Goal: Communication & Community: Answer question/provide support

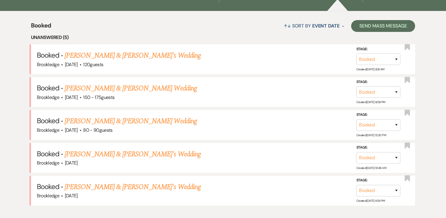
scroll to position [218, 0]
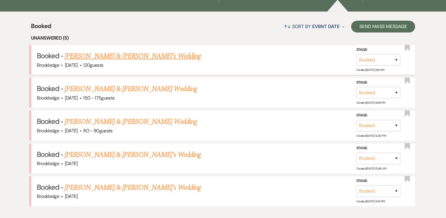
click at [87, 57] on link "[PERSON_NAME] & [PERSON_NAME]'s Wedding" at bounding box center [133, 56] width 136 height 11
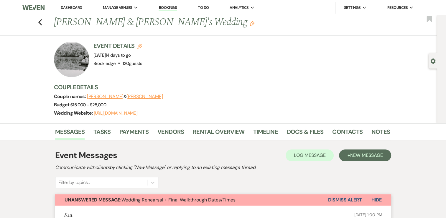
click at [39, 23] on div "Previous [PERSON_NAME] & [PERSON_NAME]'s Wedding Edit Bookmark" at bounding box center [217, 25] width 440 height 20
click at [42, 22] on icon "Previous" at bounding box center [40, 22] width 4 height 7
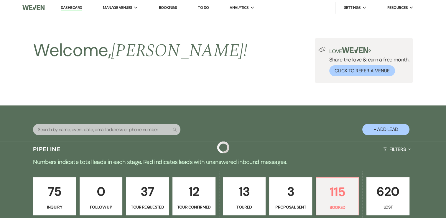
scroll to position [218, 0]
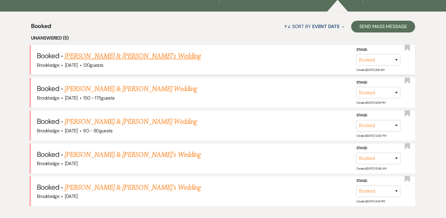
click at [122, 60] on link "[PERSON_NAME] & [PERSON_NAME]'s Wedding" at bounding box center [133, 56] width 136 height 11
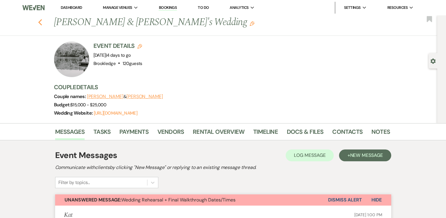
click at [40, 21] on icon "Previous" at bounding box center [40, 22] width 4 height 7
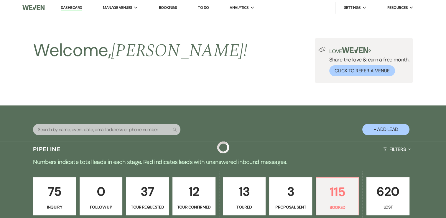
scroll to position [218, 0]
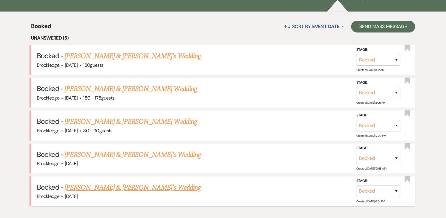
click at [101, 183] on link "[PERSON_NAME] & [PERSON_NAME]'s Wedding" at bounding box center [133, 187] width 136 height 11
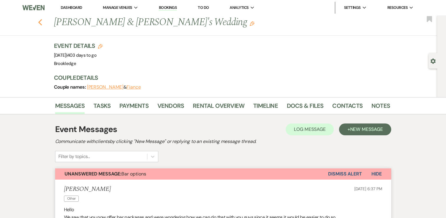
click at [41, 22] on icon "Previous" at bounding box center [40, 22] width 4 height 7
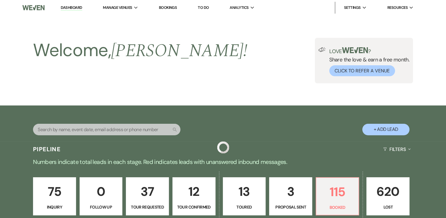
scroll to position [218, 0]
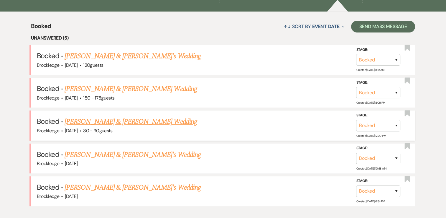
click at [85, 119] on link "[PERSON_NAME] & [PERSON_NAME] Wedding" at bounding box center [131, 121] width 132 height 11
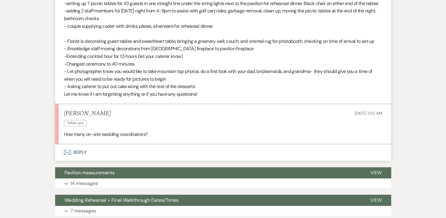
scroll to position [232, 0]
click at [105, 154] on button "Envelope Reply" at bounding box center [223, 152] width 336 height 17
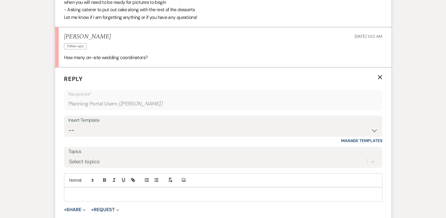
scroll to position [328, 0]
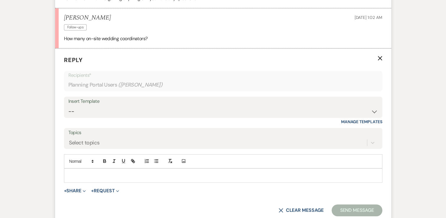
click at [83, 175] on p at bounding box center [223, 175] width 309 height 6
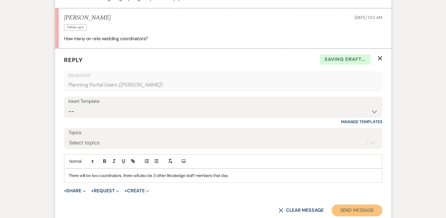
click at [351, 208] on button "Send Message" at bounding box center [357, 210] width 50 height 12
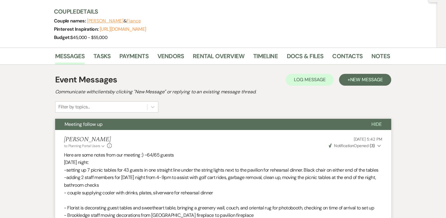
scroll to position [0, 0]
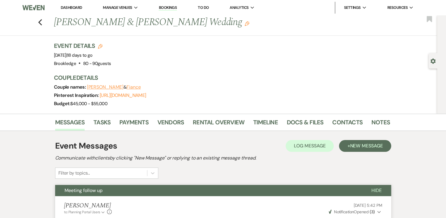
click at [44, 26] on div "Previous [PERSON_NAME] & [PERSON_NAME] Wedding Edit Bookmark" at bounding box center [217, 25] width 440 height 20
click at [42, 23] on icon "Previous" at bounding box center [40, 22] width 4 height 7
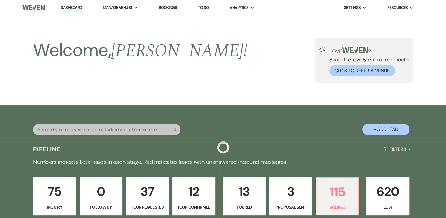
scroll to position [218, 0]
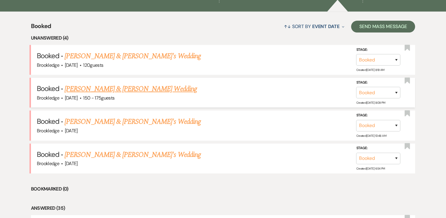
click at [100, 91] on link "[PERSON_NAME] & [PERSON_NAME] Wedding" at bounding box center [131, 88] width 132 height 11
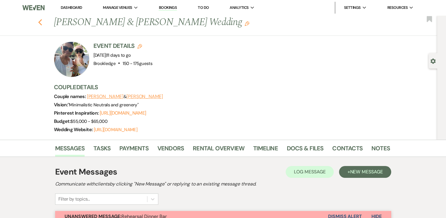
click at [41, 21] on icon "Previous" at bounding box center [40, 22] width 4 height 7
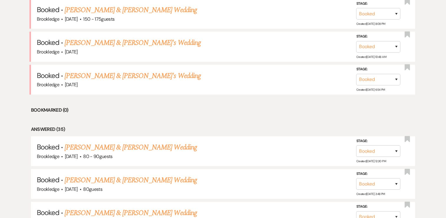
scroll to position [306, 0]
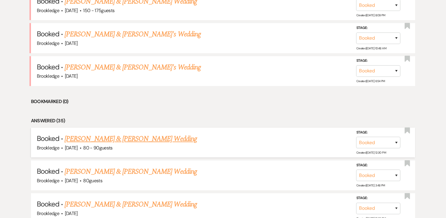
click at [109, 140] on link "[PERSON_NAME] & [PERSON_NAME] Wedding" at bounding box center [131, 138] width 132 height 11
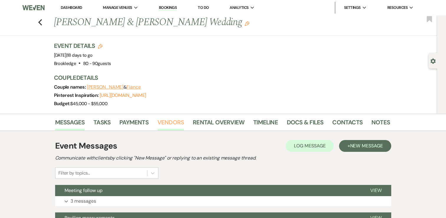
click at [166, 119] on link "Vendors" at bounding box center [170, 123] width 27 height 13
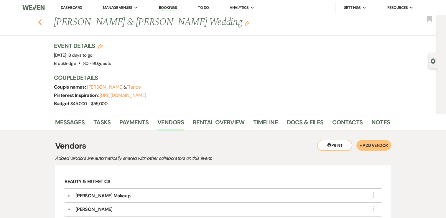
click at [42, 23] on icon "Previous" at bounding box center [40, 22] width 4 height 7
